Goal: Task Accomplishment & Management: Complete application form

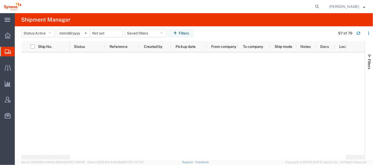
scroll to position [772, 0]
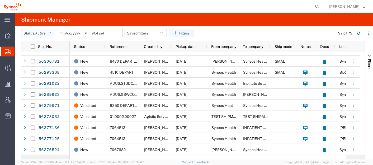
click at [51, 32] on icon "button" at bounding box center [49, 33] width 3 height 4
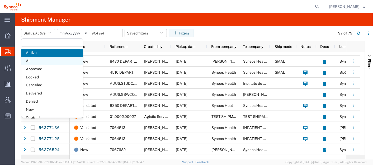
click at [41, 59] on span "All" at bounding box center [51, 61] width 61 height 8
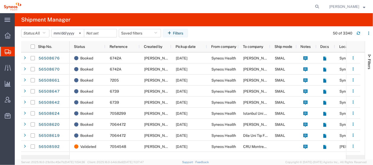
click at [321, 4] on form at bounding box center [317, 6] width 8 height 13
click at [320, 6] on icon at bounding box center [316, 6] width 7 height 7
paste input "56475245"
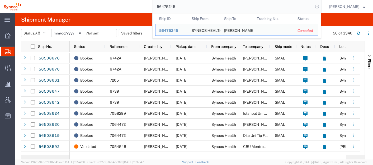
type input "56475245"
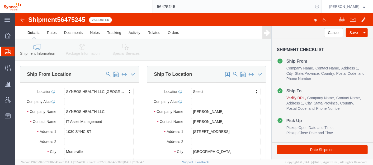
select select "62757"
select select
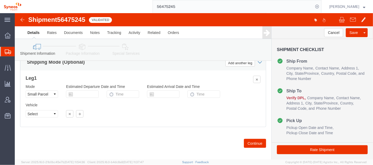
scroll to position [362, 0]
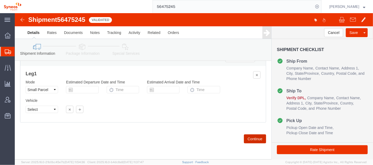
click button "Continue"
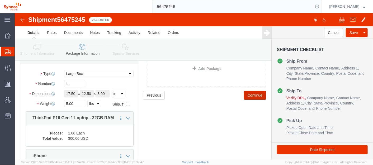
scroll to position [37, 0]
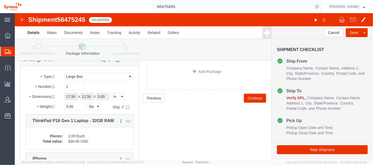
click div "Add Package"
click button "Continue"
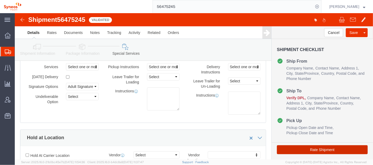
click button "Rate Shipment"
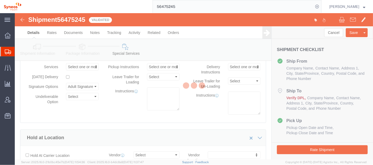
select select
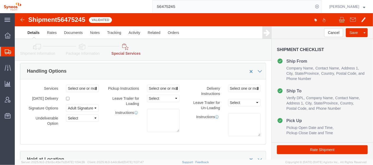
click link "Details"
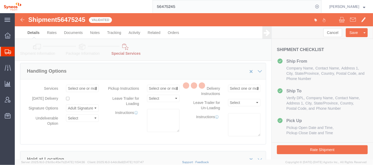
select select "62757"
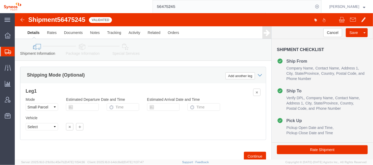
scroll to position [362, 0]
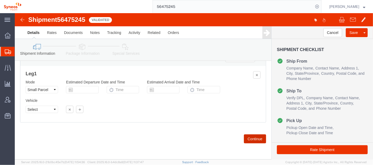
click button "Continue"
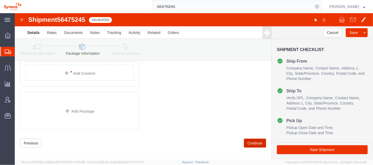
scroll to position [167, 0]
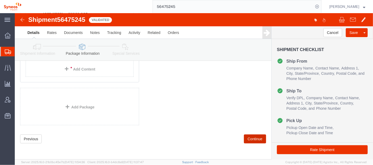
click button "Continue"
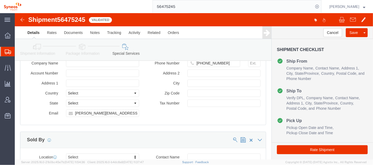
scroll to position [696, 0]
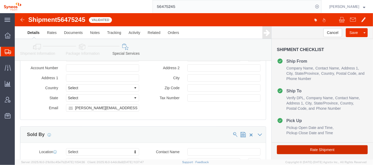
click button "Rate Shipment"
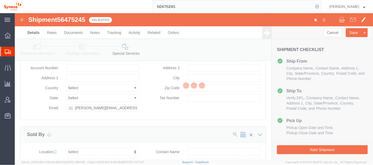
select select
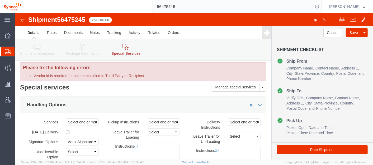
scroll to position [4, 0]
click link "Details"
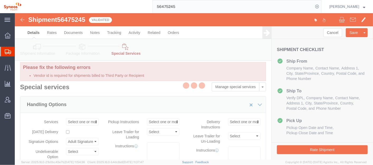
select select "62757"
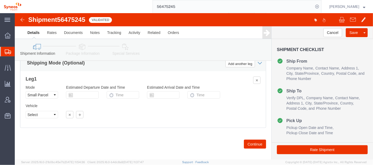
scroll to position [358, 0]
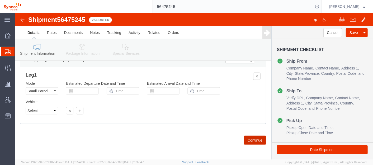
click button "Continue"
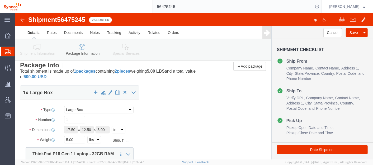
scroll to position [0, 0]
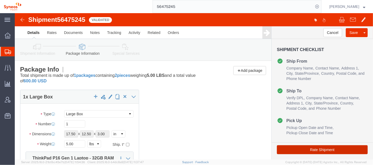
click button "Rate Shipment"
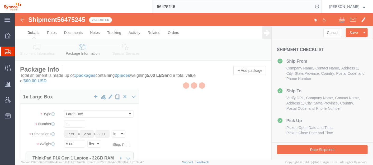
select select
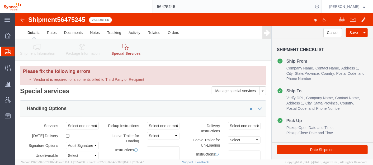
click link "Details"
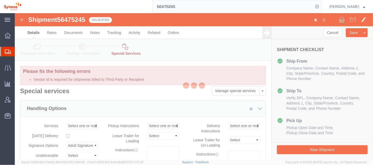
select select "62757"
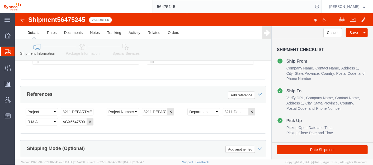
scroll to position [268, 0]
click select "Select Account Type Activity ID Airline Appointment Number ASN Batch Request # …"
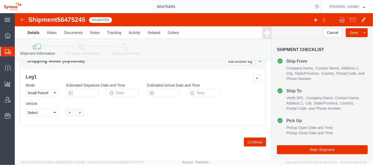
scroll to position [356, 0]
click at [0, 0] on span "Shipment Manager" at bounding box center [0, 0] width 0 height 0
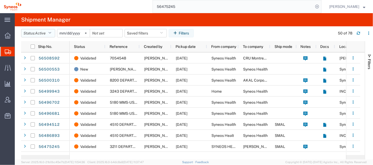
click at [49, 34] on button "Status: Active" at bounding box center [38, 33] width 34 height 8
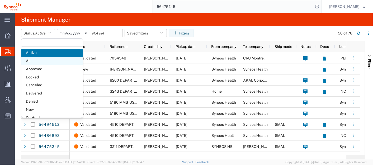
click at [40, 59] on span "All" at bounding box center [51, 61] width 61 height 8
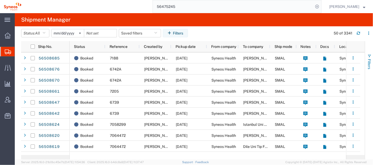
click at [368, 54] on span "button" at bounding box center [369, 56] width 4 height 4
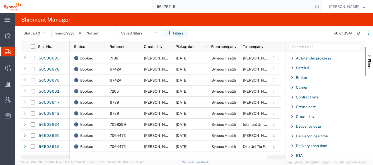
scroll to position [57, 0]
click at [301, 107] on span "Created by" at bounding box center [305, 107] width 18 height 4
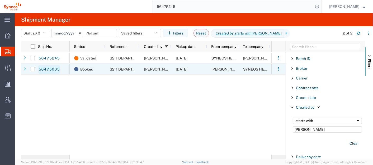
type input "[PERSON_NAME]"
click at [46, 68] on link "56475005" at bounding box center [49, 69] width 22 height 8
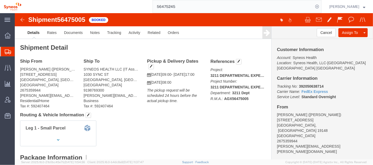
click b "392050638714"
copy b "392050638714"
click h4 "Routing & Vehicle Information"
click b "392050638714"
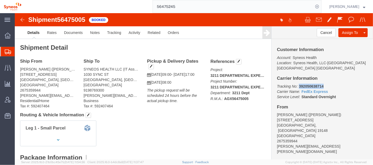
click b "392050638714"
copy b "392050638714"
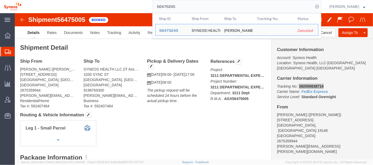
click at [188, 7] on input "56475245" at bounding box center [233, 6] width 160 height 13
paste input "search"
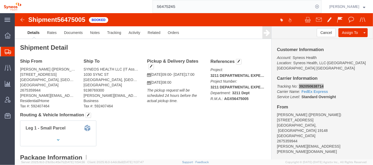
type input "56475245"
click at [196, 7] on input "56475245" at bounding box center [233, 6] width 160 height 13
click at [19, 50] on span "Shipments" at bounding box center [17, 51] width 4 height 11
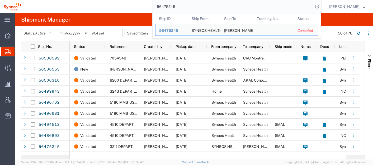
click at [199, 7] on input "56475245" at bounding box center [233, 6] width 160 height 13
click at [178, 29] on span "56475245" at bounding box center [168, 30] width 19 height 4
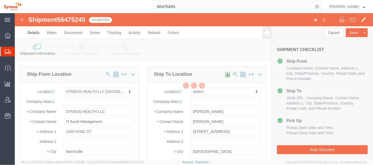
select select "62757"
select select
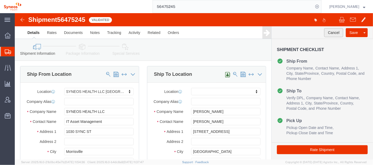
click button "Cancel"
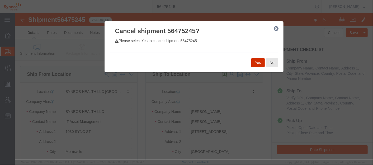
click button "Yes"
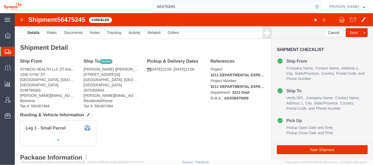
click at [0, 0] on span "Shipment Manager" at bounding box center [0, 0] width 0 height 0
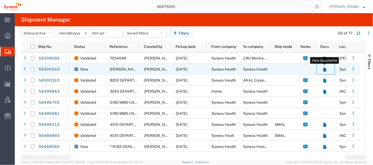
click at [324, 68] on icon at bounding box center [324, 70] width 3 height 4
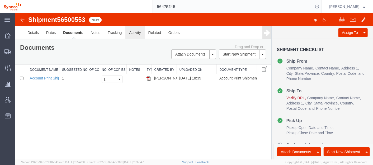
click at [137, 33] on link "Activity" at bounding box center [134, 32] width 19 height 13
click at [0, 0] on span "Shipment Manager" at bounding box center [0, 0] width 0 height 0
